Goal: Task Accomplishment & Management: Use online tool/utility

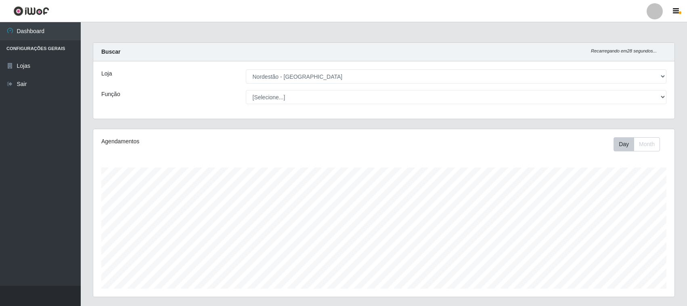
select select "420"
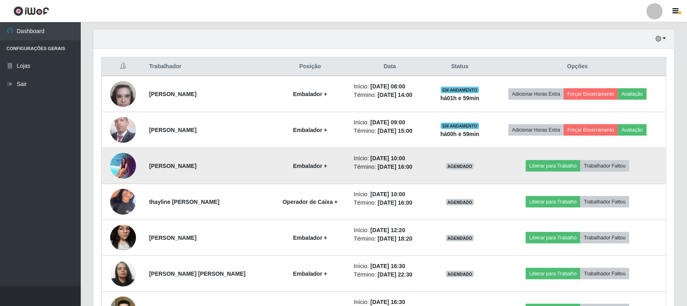
scroll to position [295, 0]
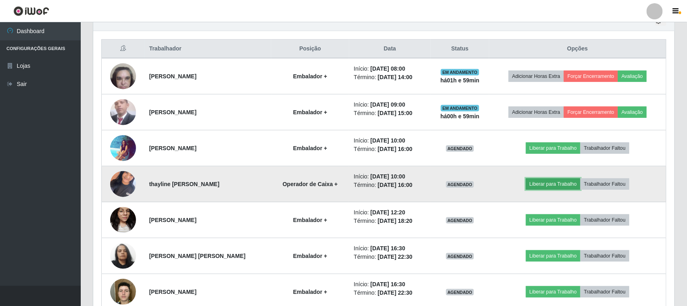
click at [545, 186] on button "Liberar para Trabalho" at bounding box center [553, 183] width 54 height 11
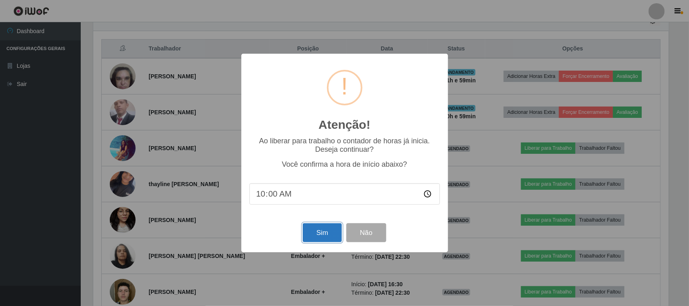
click at [320, 235] on button "Sim" at bounding box center [322, 232] width 39 height 19
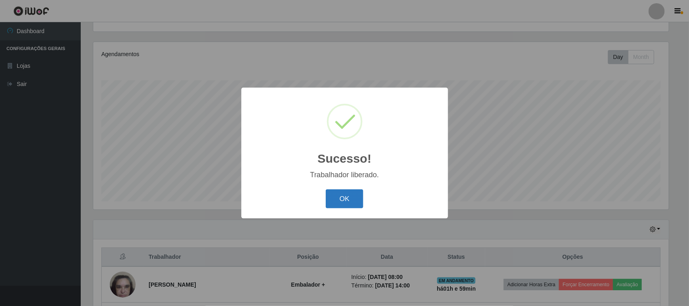
click at [332, 195] on button "OK" at bounding box center [345, 198] width 38 height 19
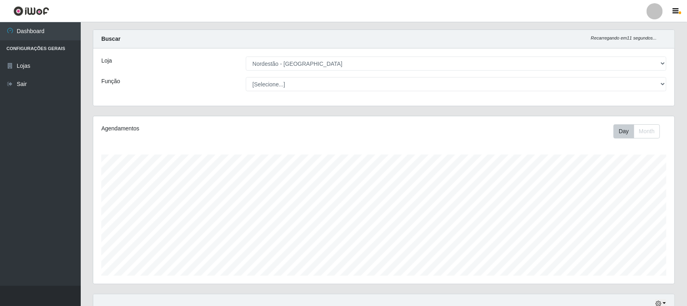
scroll to position [0, 0]
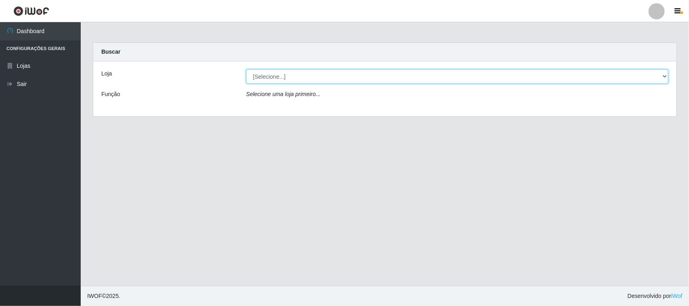
click at [293, 77] on select "[Selecione...] Nordestão - [GEOGRAPHIC_DATA]" at bounding box center [457, 76] width 422 height 14
select select "420"
click at [246, 69] on select "[Selecione...] Nordestão - [GEOGRAPHIC_DATA]" at bounding box center [457, 76] width 422 height 14
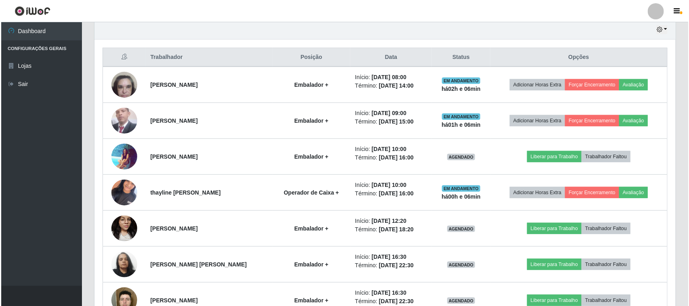
scroll to position [303, 0]
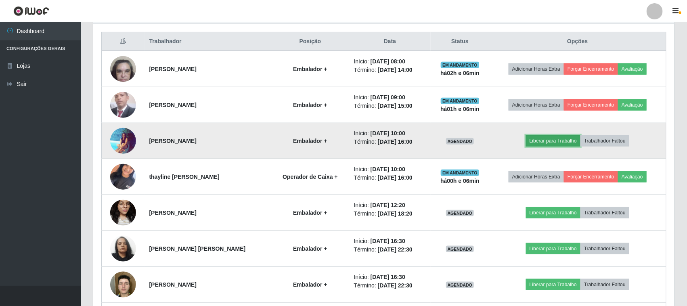
click at [570, 142] on button "Liberar para Trabalho" at bounding box center [553, 140] width 54 height 11
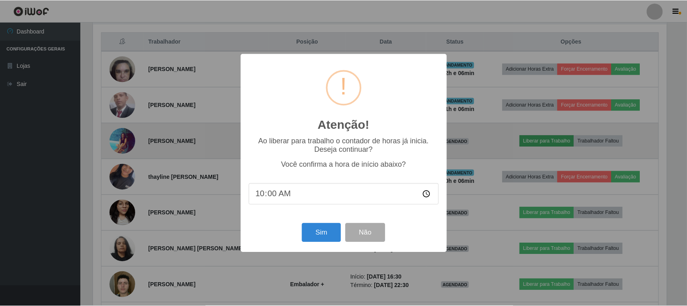
scroll to position [168, 575]
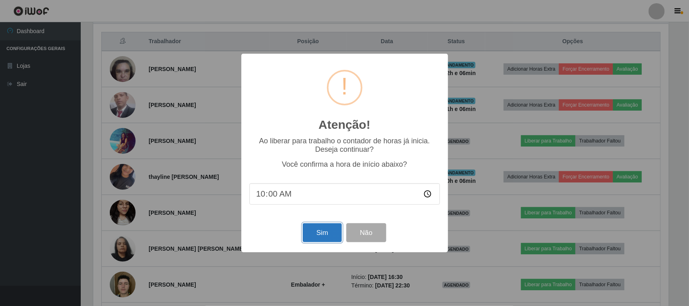
click at [327, 237] on button "Sim" at bounding box center [322, 232] width 39 height 19
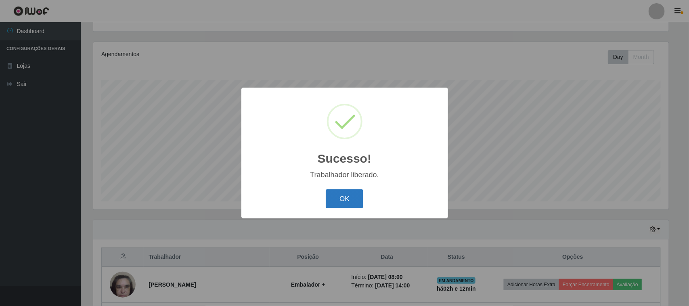
click at [350, 202] on button "OK" at bounding box center [345, 198] width 38 height 19
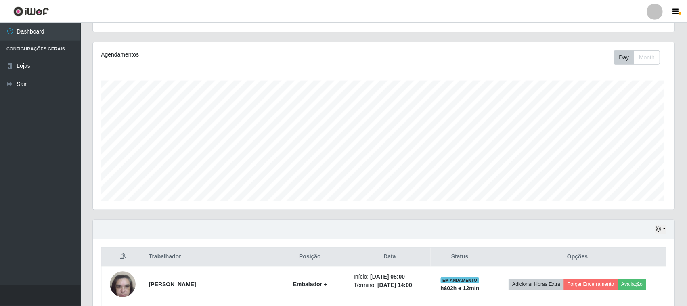
scroll to position [168, 581]
